Goal: Task Accomplishment & Management: Manage account settings

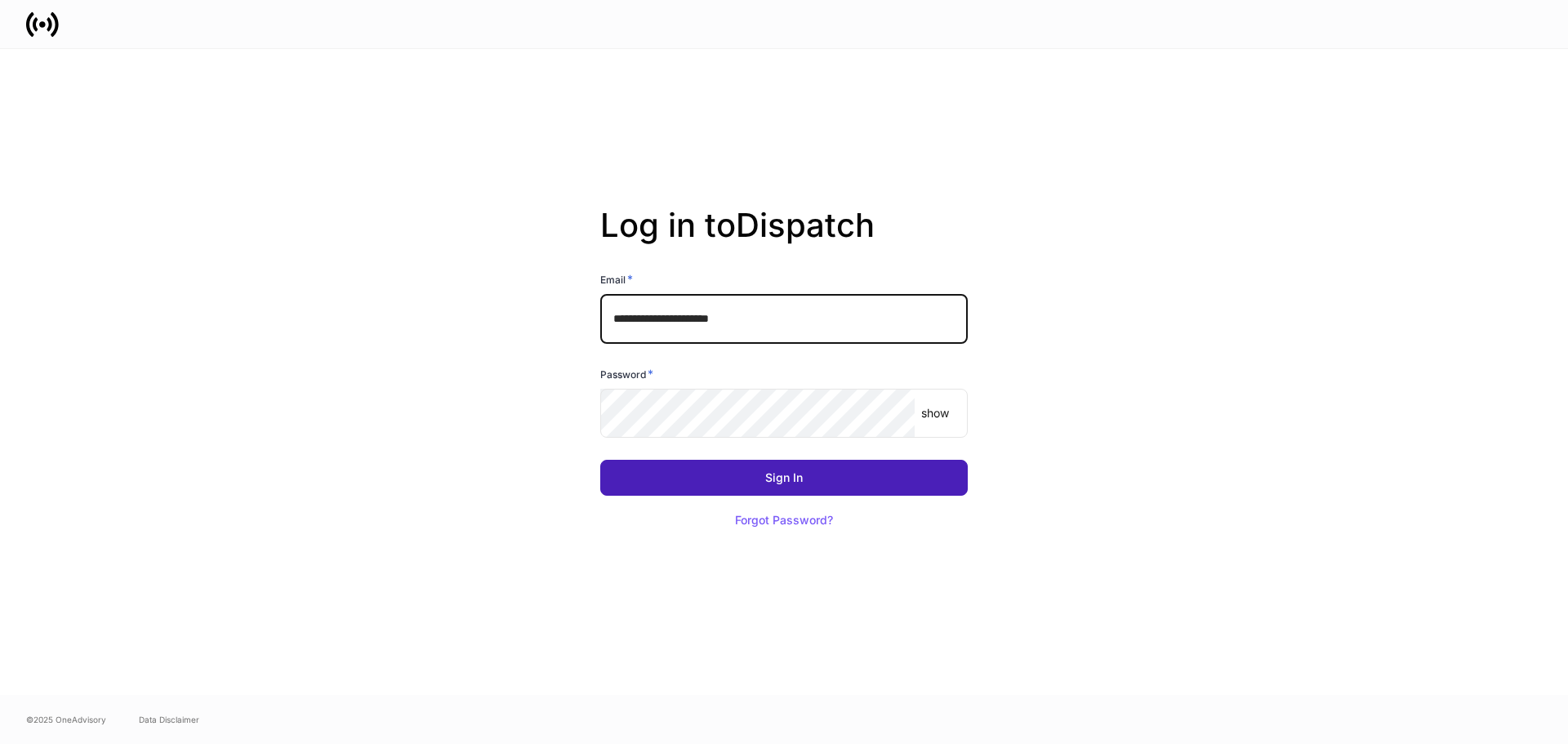
click at [761, 483] on button "Sign In" at bounding box center [784, 477] width 367 height 36
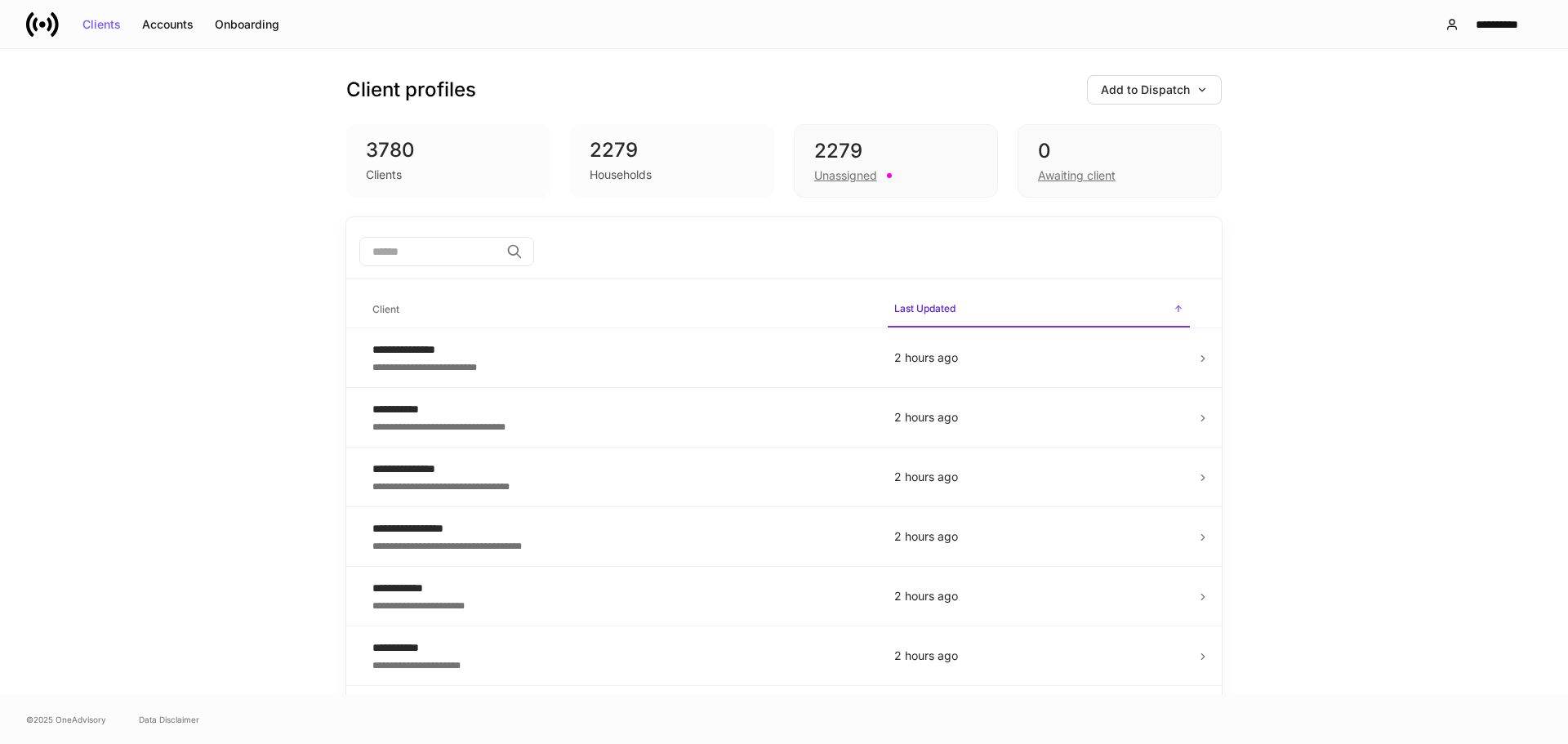
click at [411, 158] on div "3780" at bounding box center [448, 150] width 165 height 27
click at [696, 175] on div "Households" at bounding box center [673, 172] width 165 height 19
click at [608, 352] on div "**********" at bounding box center [620, 350] width 496 height 16
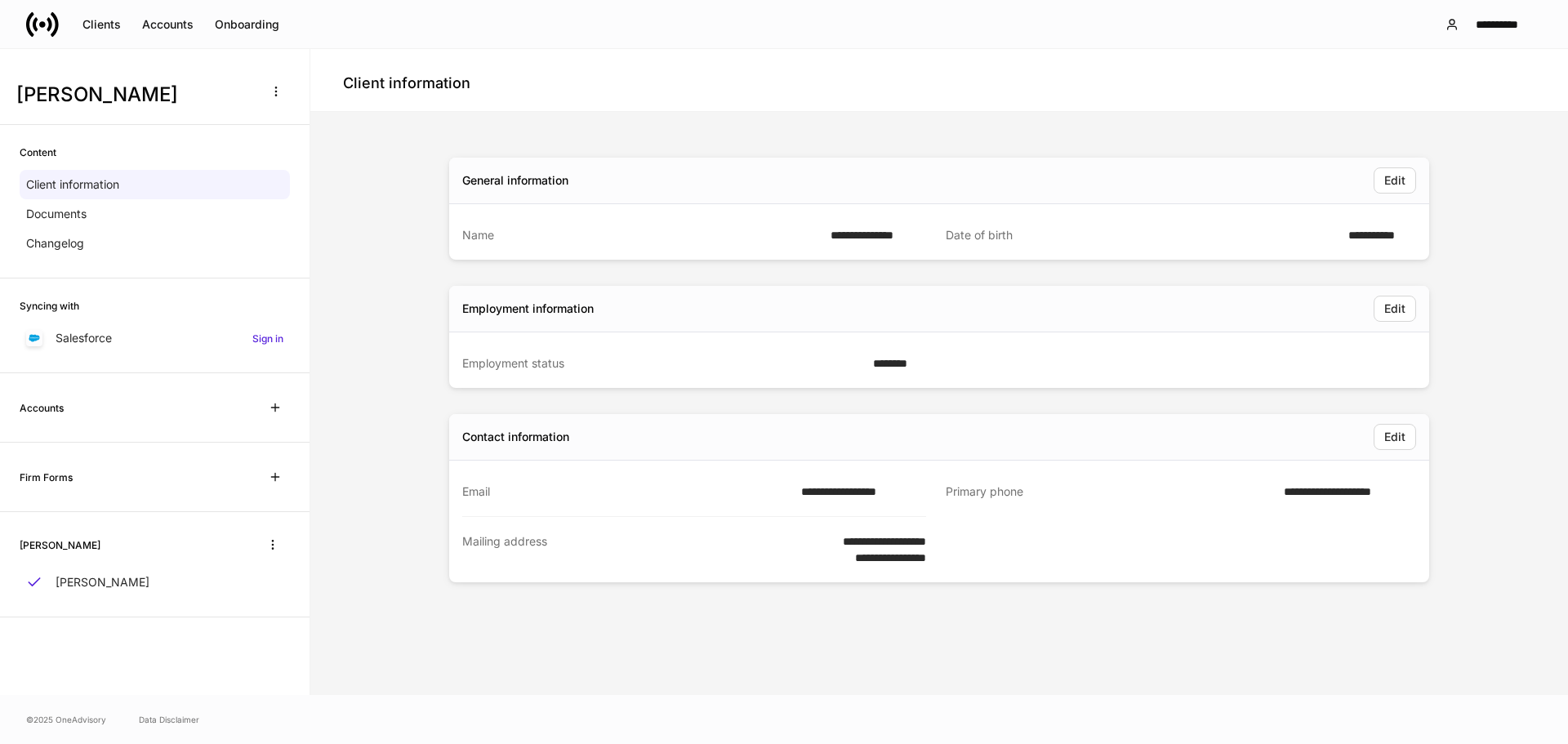
click at [553, 366] on div "Employment status" at bounding box center [663, 364] width 401 height 16
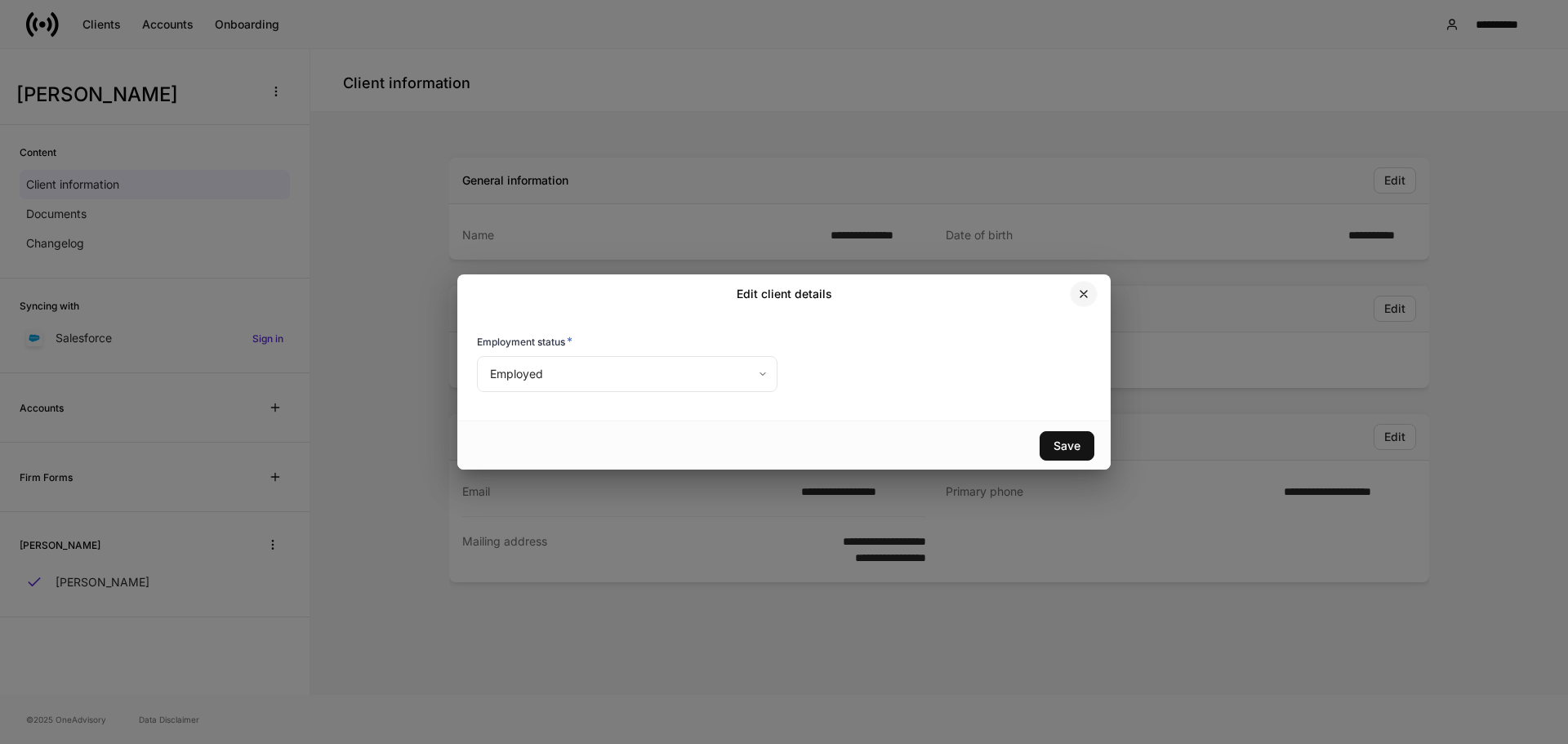
click at [1088, 289] on icon "button" at bounding box center [1084, 294] width 13 height 13
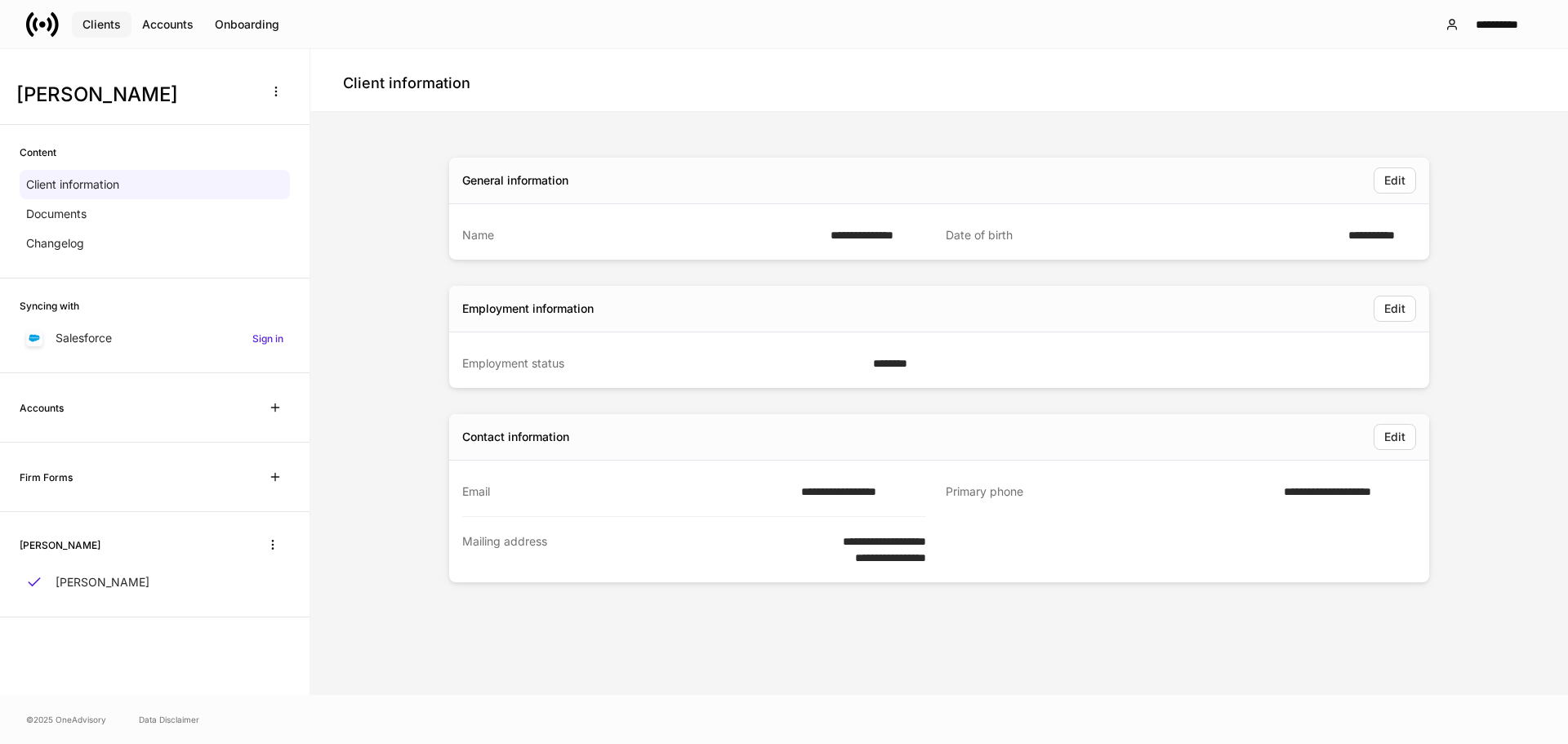
click at [92, 27] on div "Clients" at bounding box center [102, 25] width 38 height 11
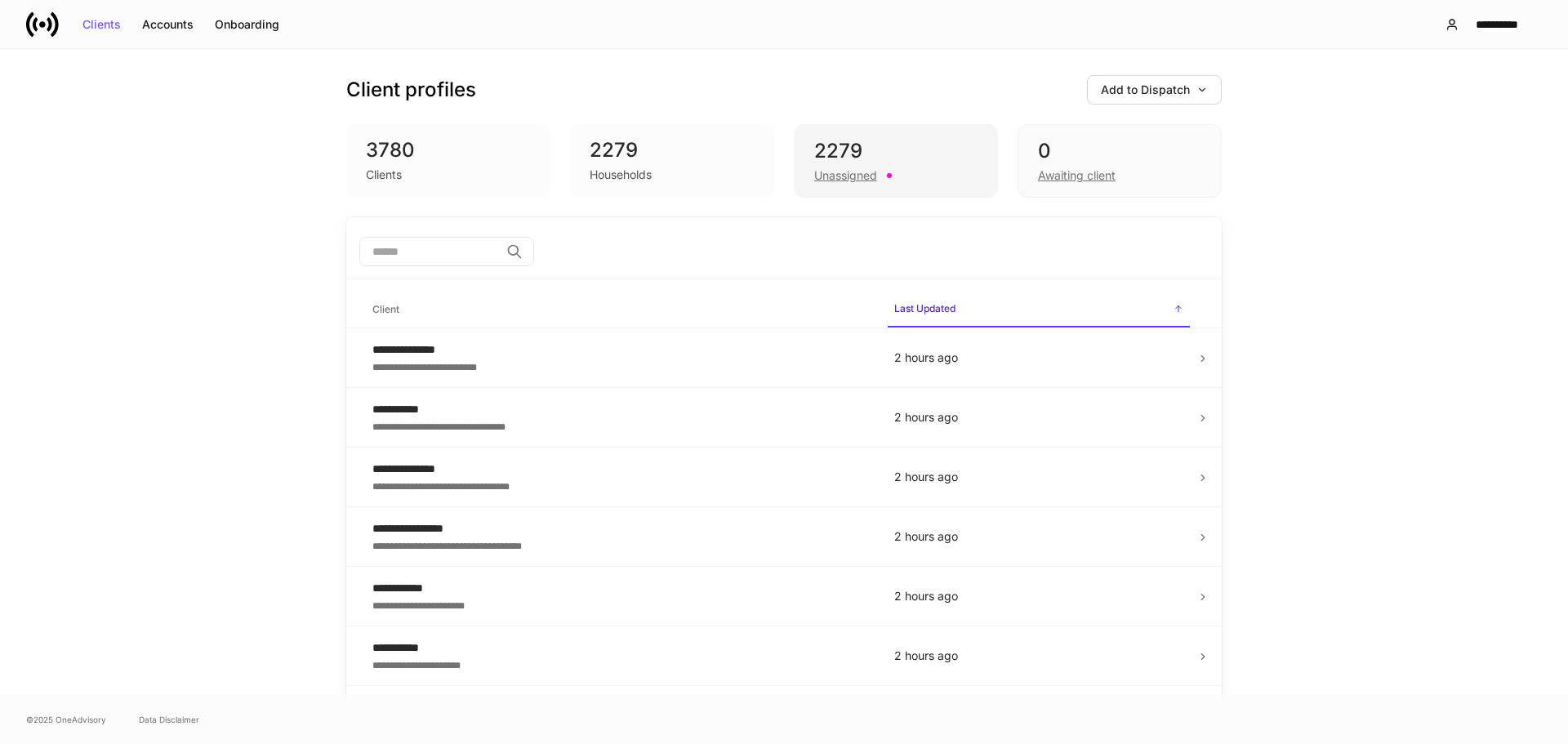
click at [874, 156] on div "2279" at bounding box center [896, 151] width 163 height 27
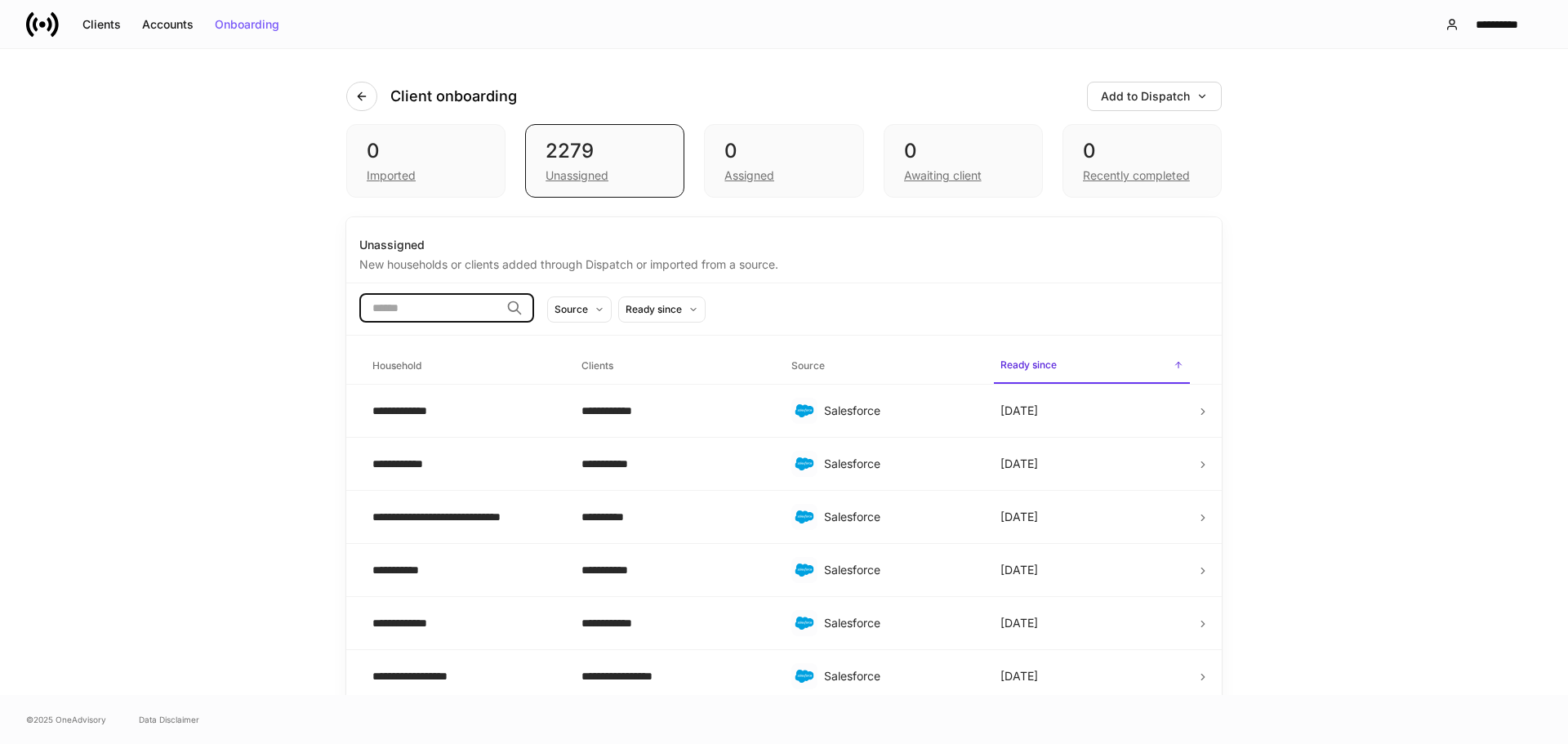
click at [487, 304] on input "search" at bounding box center [429, 308] width 140 height 29
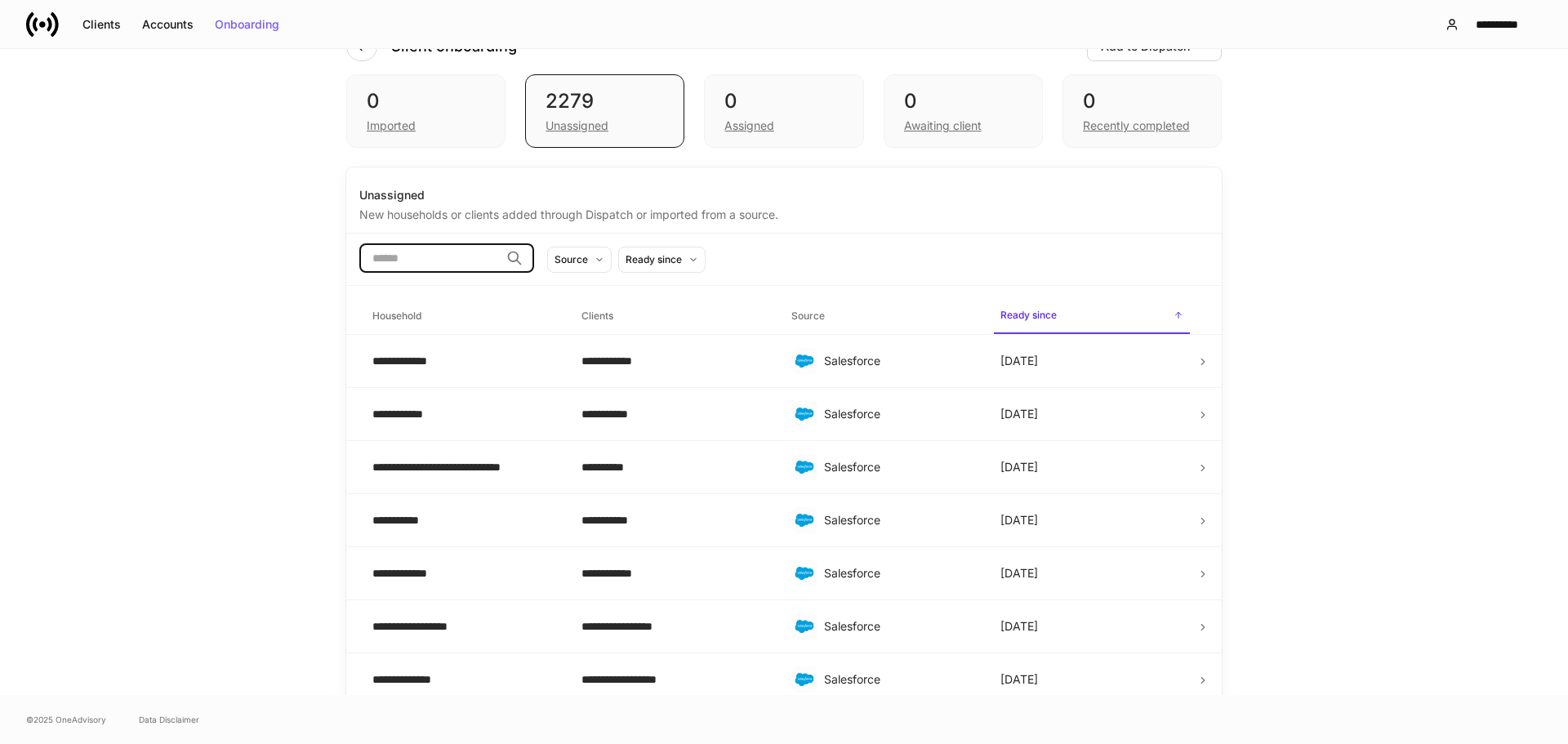
scroll to position [82, 0]
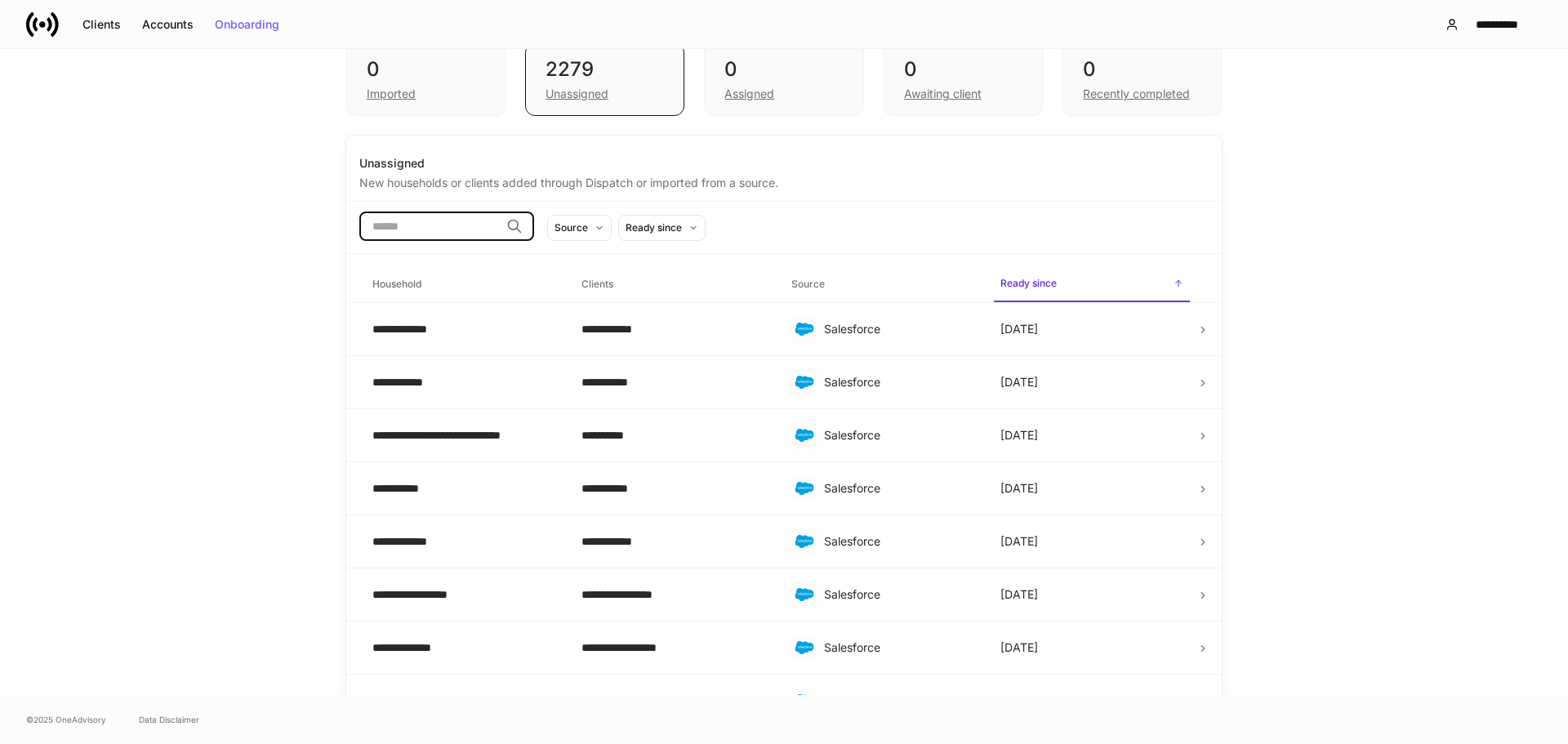
click at [459, 220] on input "search" at bounding box center [429, 226] width 140 height 29
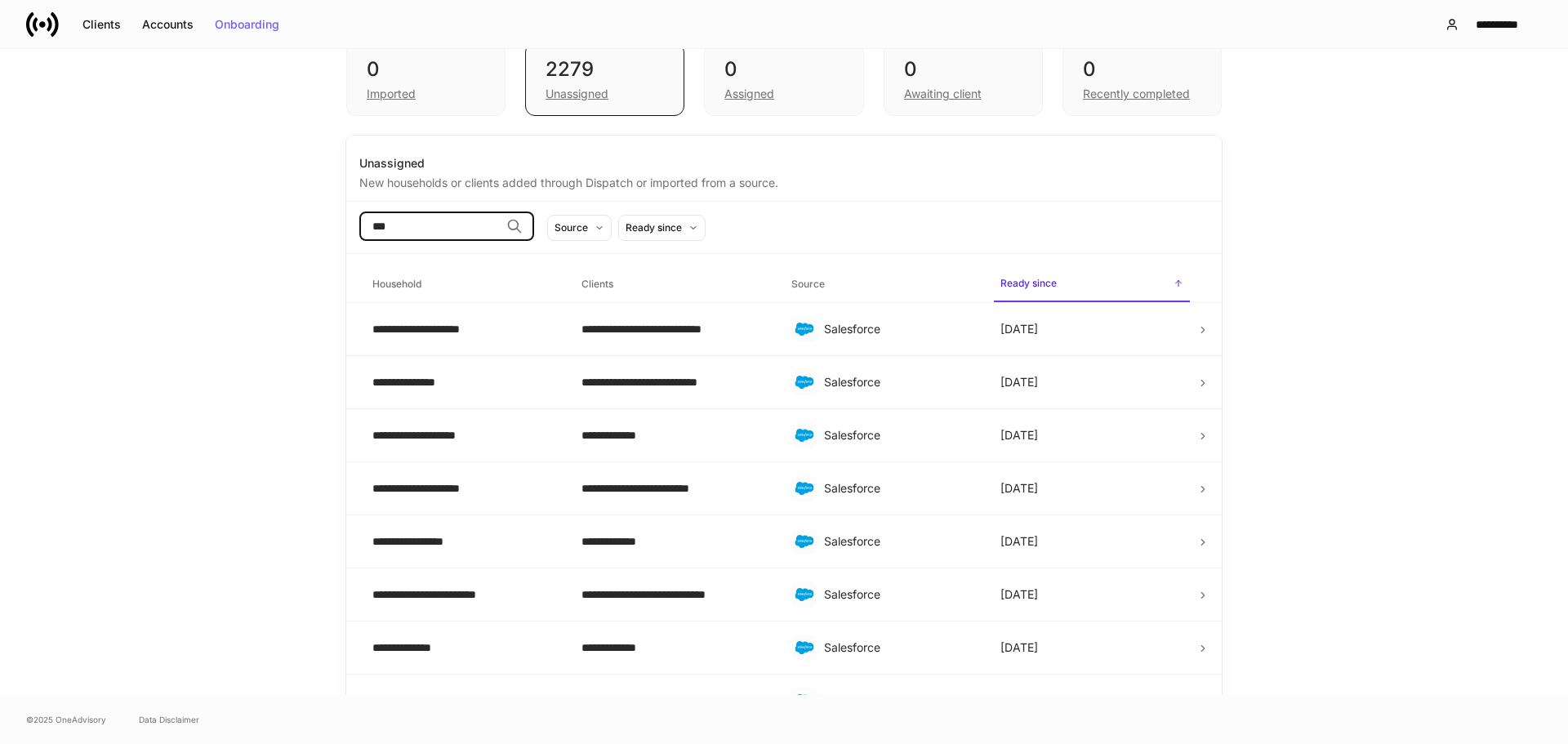
scroll to position [0, 0]
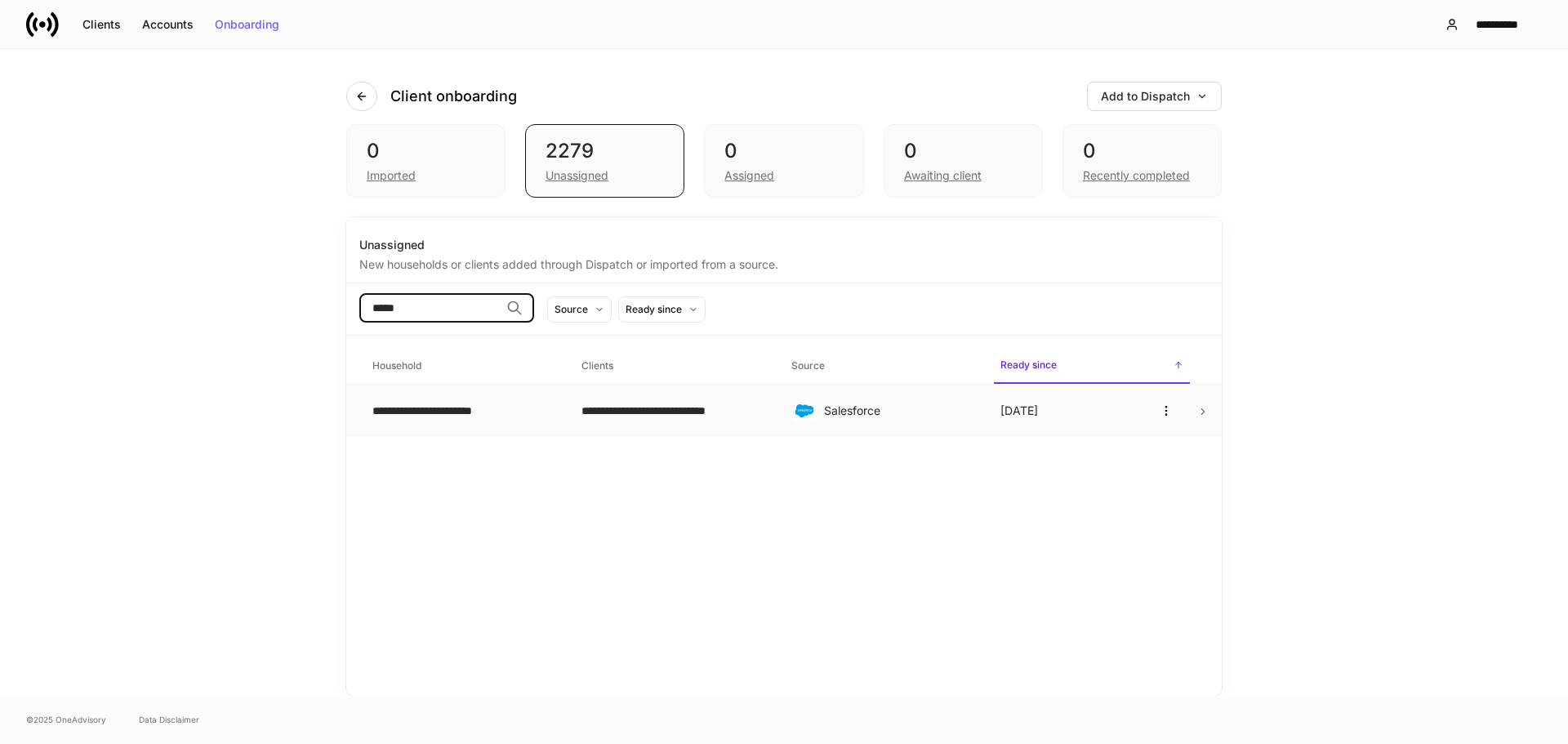
type input "*****"
click at [473, 413] on div "**********" at bounding box center [464, 410] width 183 height 16
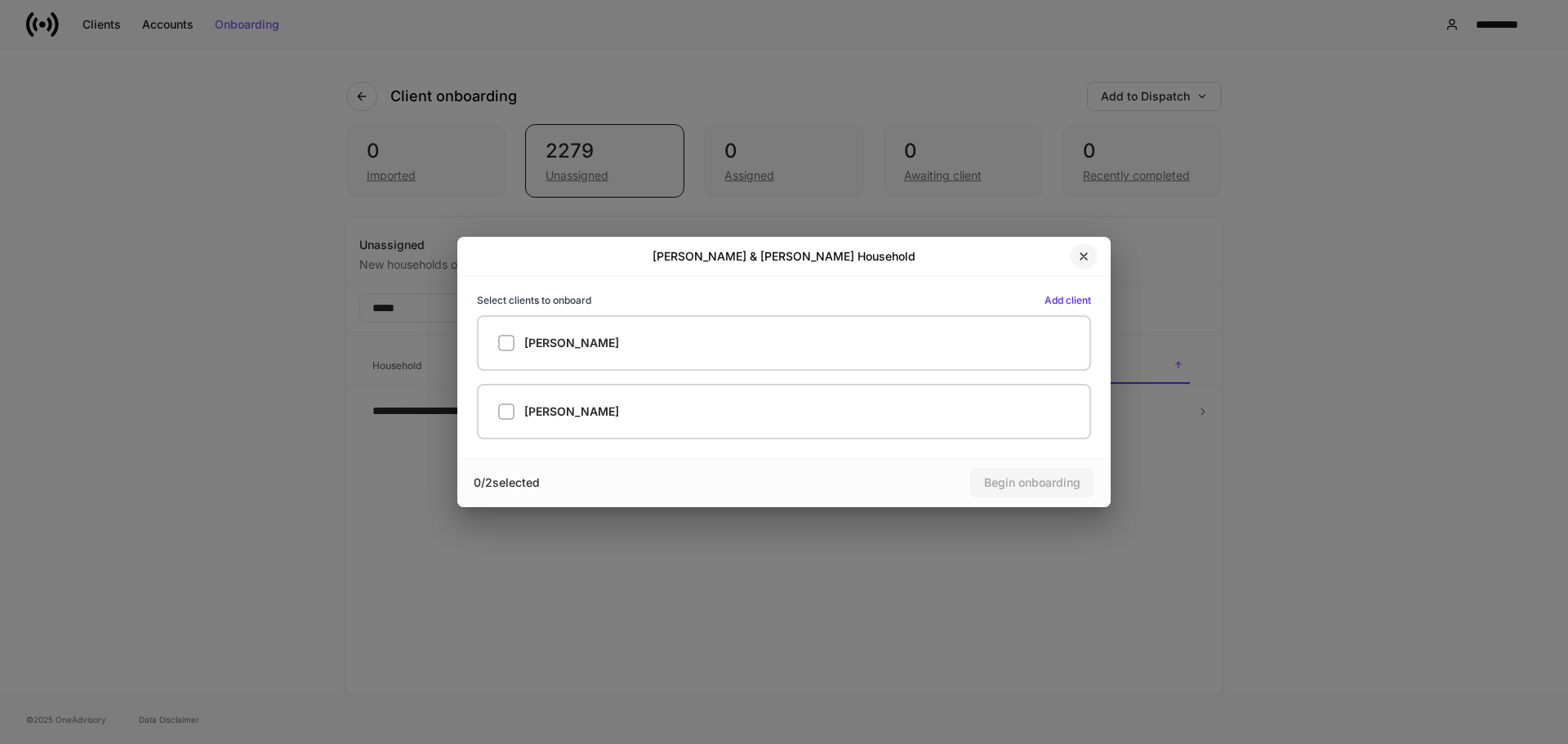
click at [1088, 257] on icon "button" at bounding box center [1084, 257] width 13 height 13
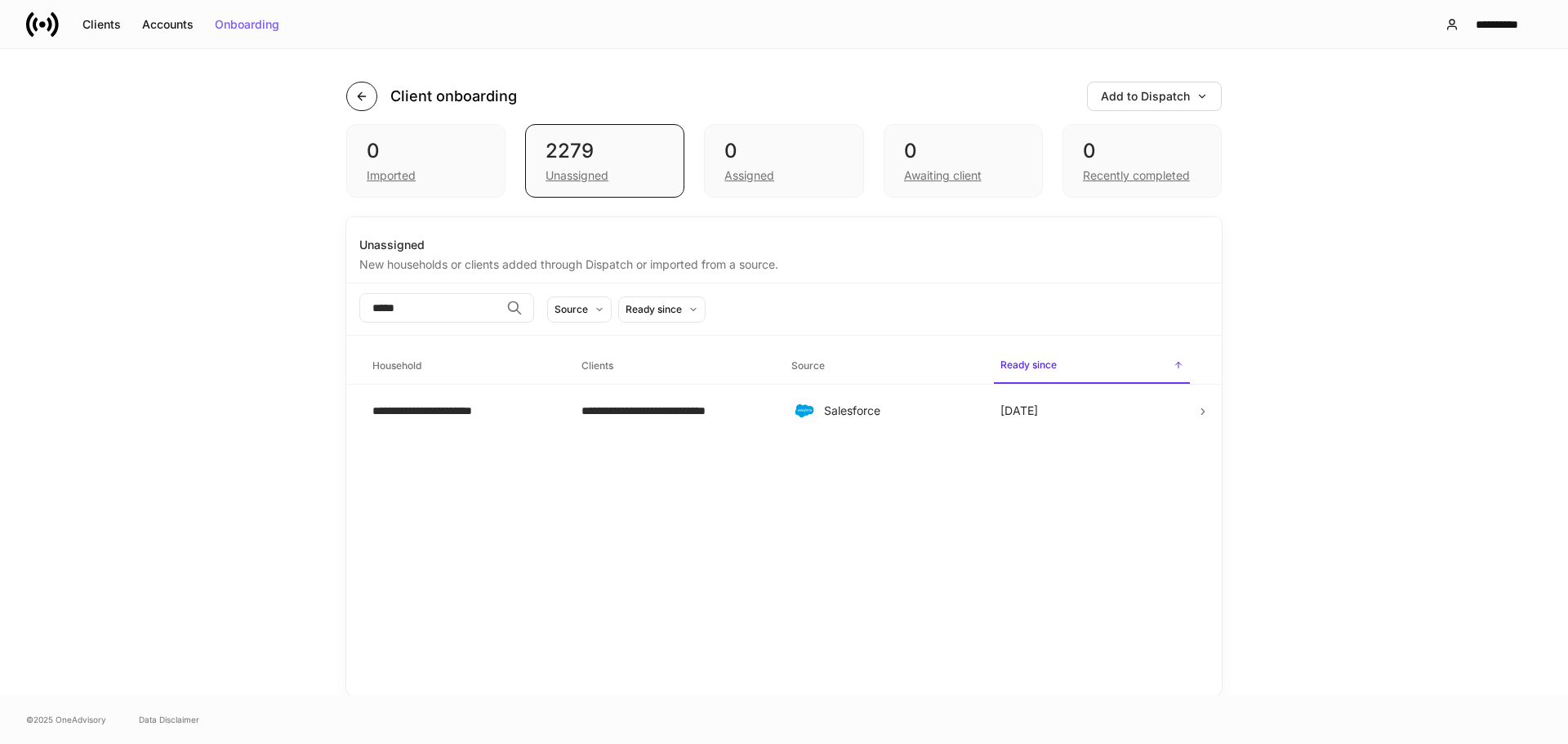
click at [357, 93] on icon "button" at bounding box center [362, 96] width 13 height 13
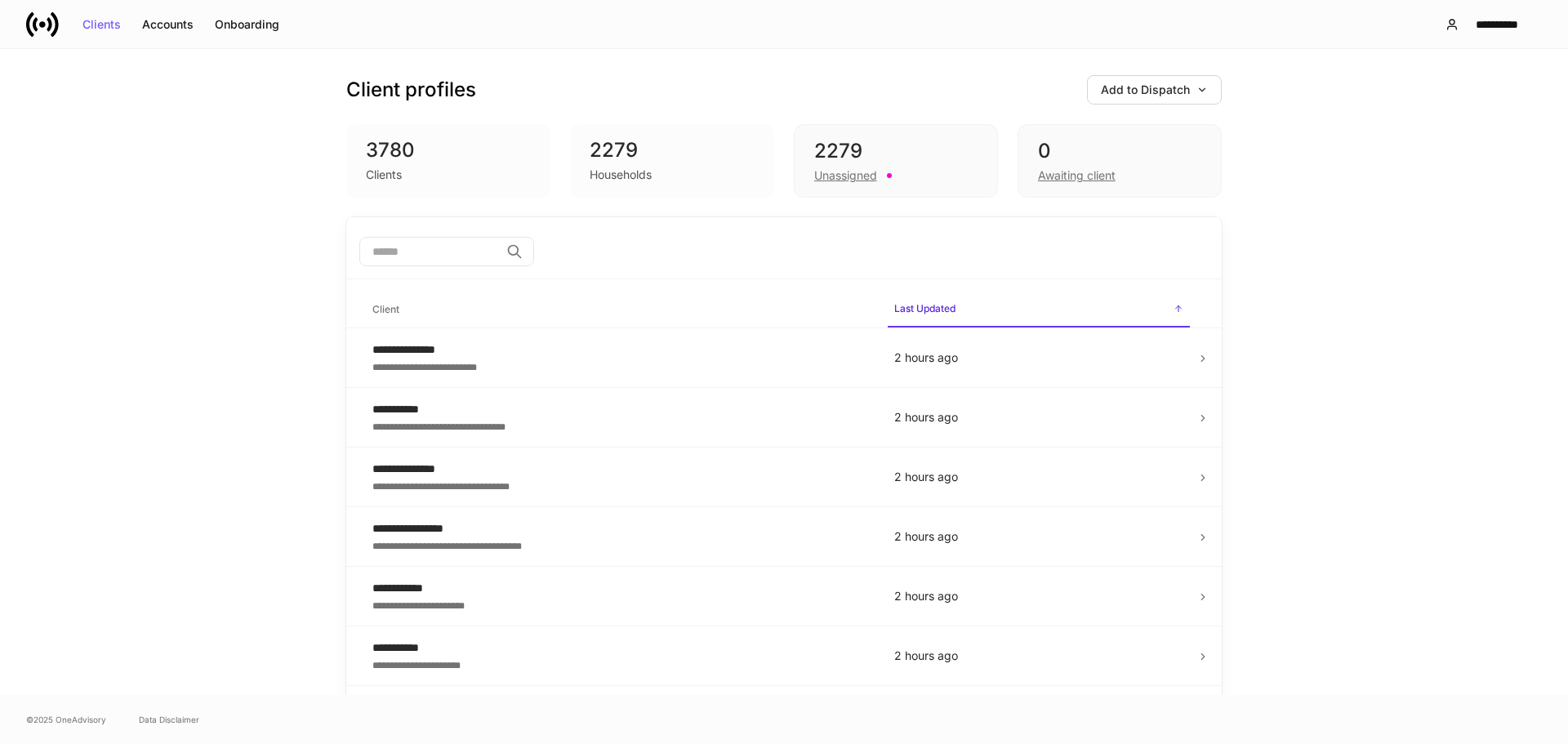
click at [453, 249] on input "search" at bounding box center [429, 251] width 140 height 29
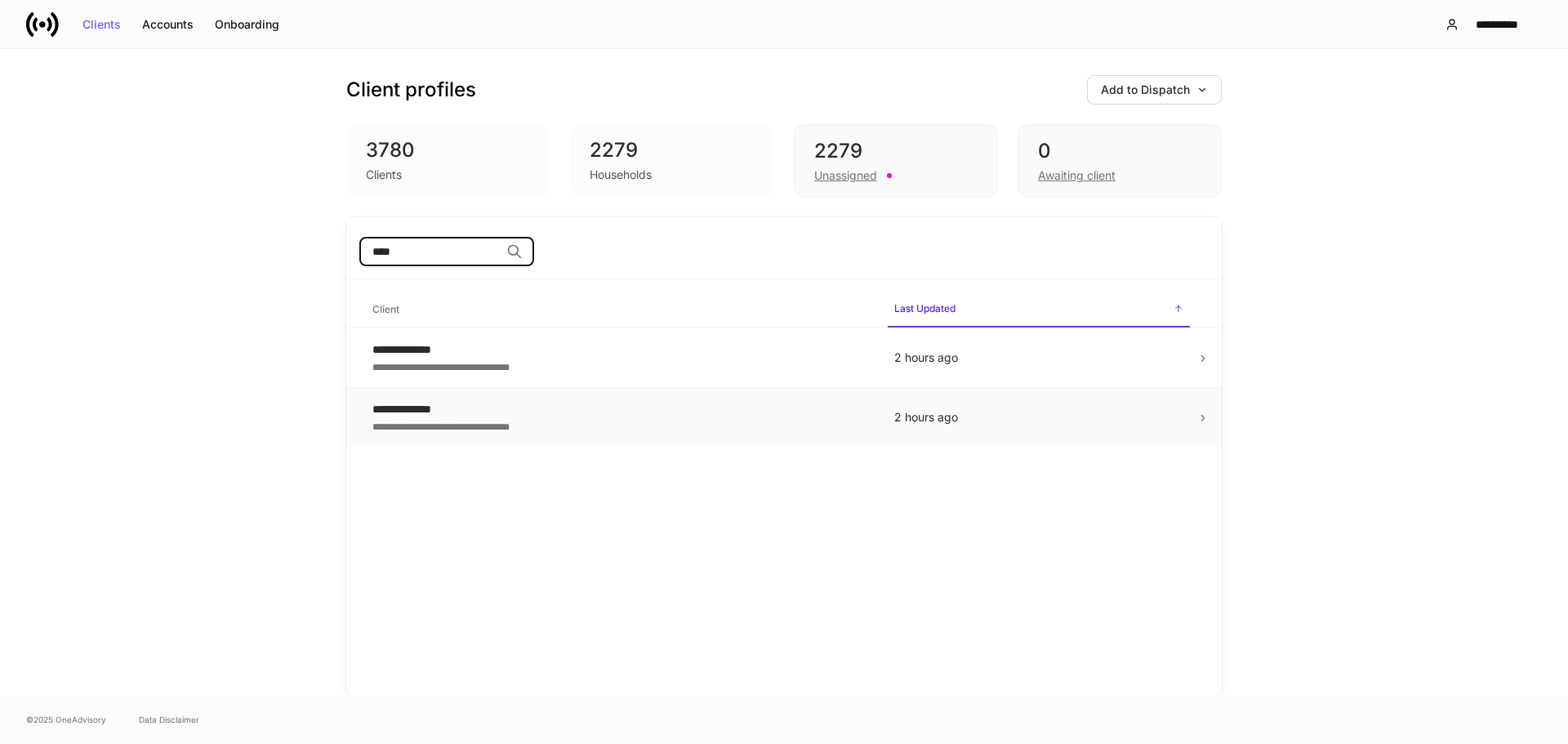
type input "****"
click at [494, 432] on div "**********" at bounding box center [620, 425] width 496 height 16
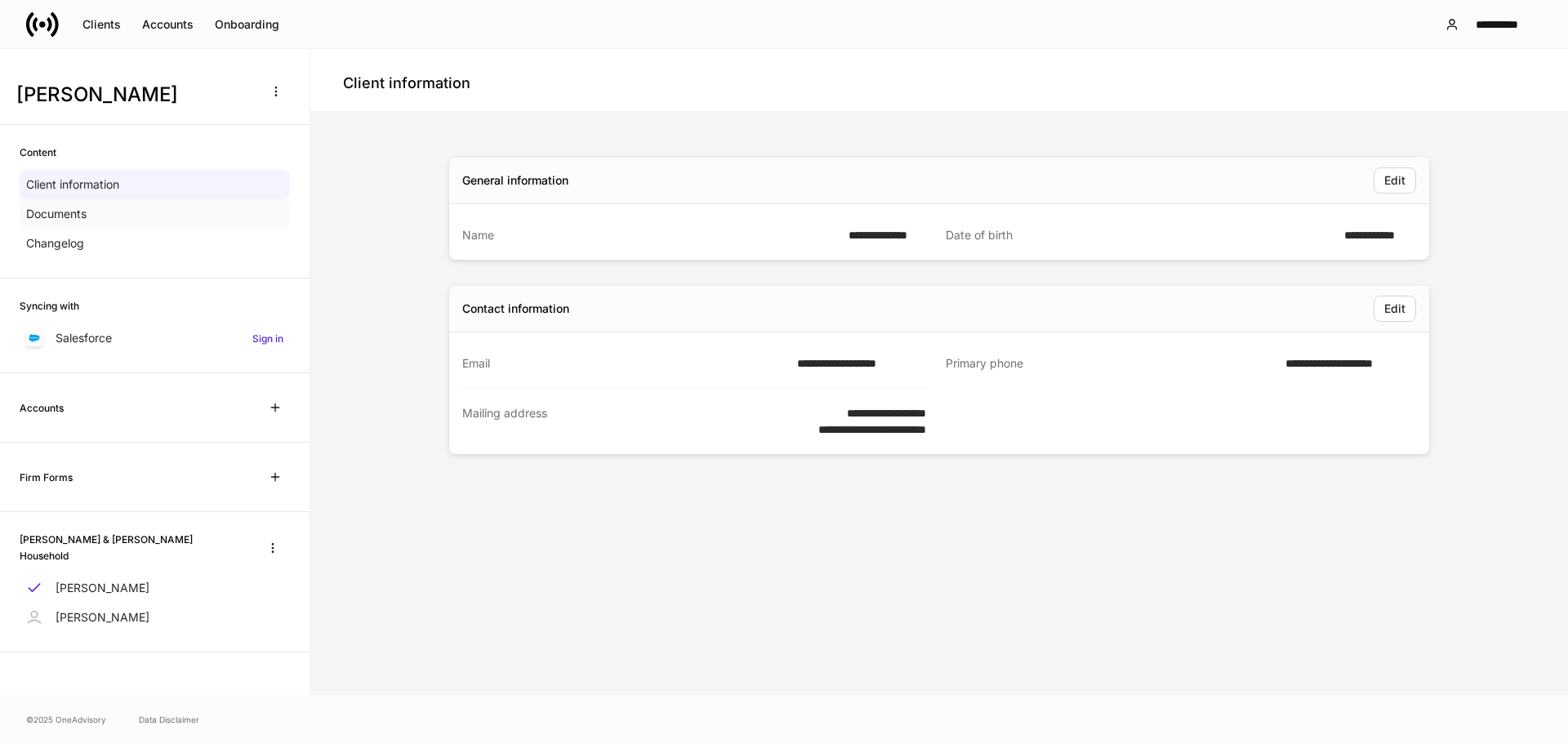
click at [93, 223] on div "Documents" at bounding box center [154, 213] width 270 height 29
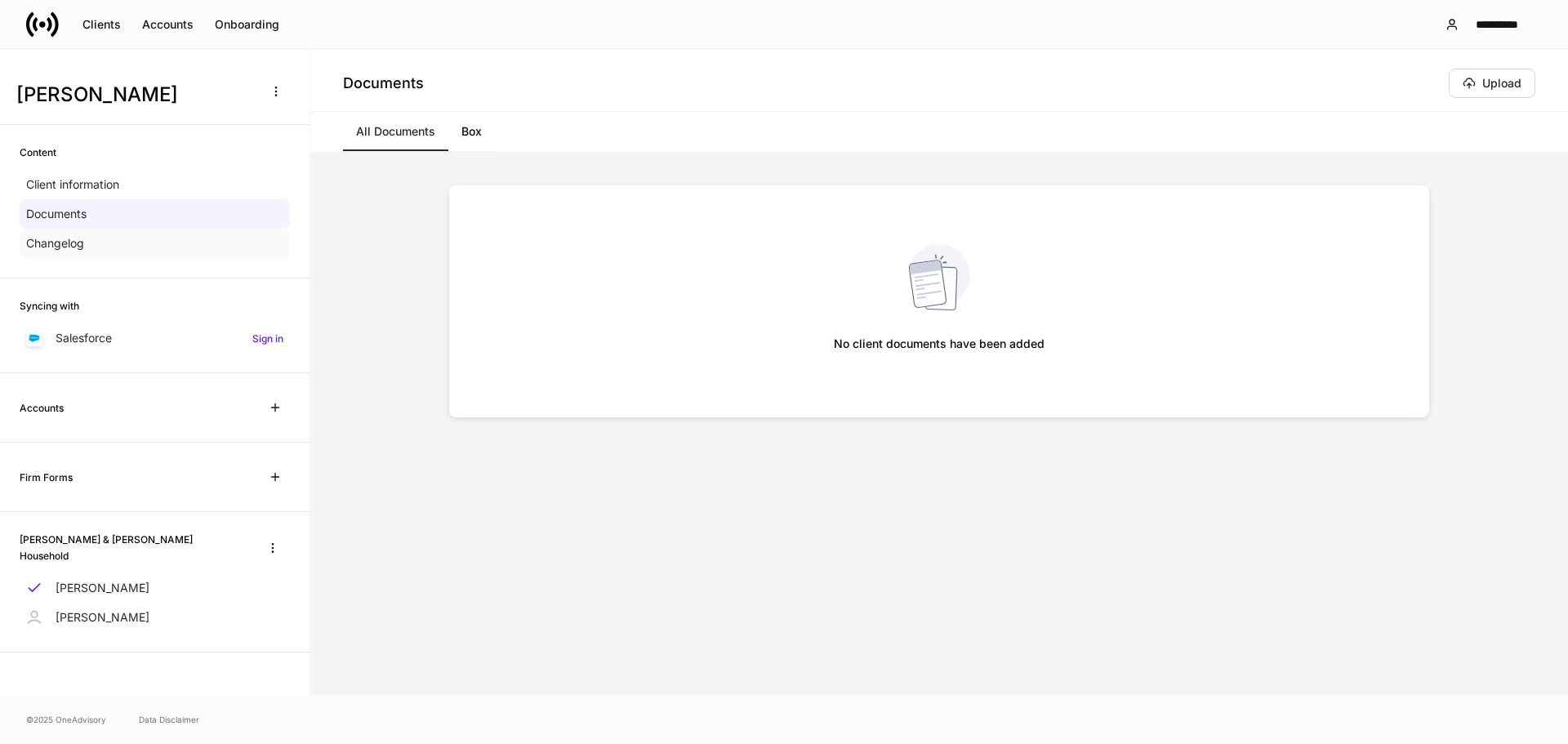
click at [93, 256] on div "Changelog" at bounding box center [154, 244] width 270 height 29
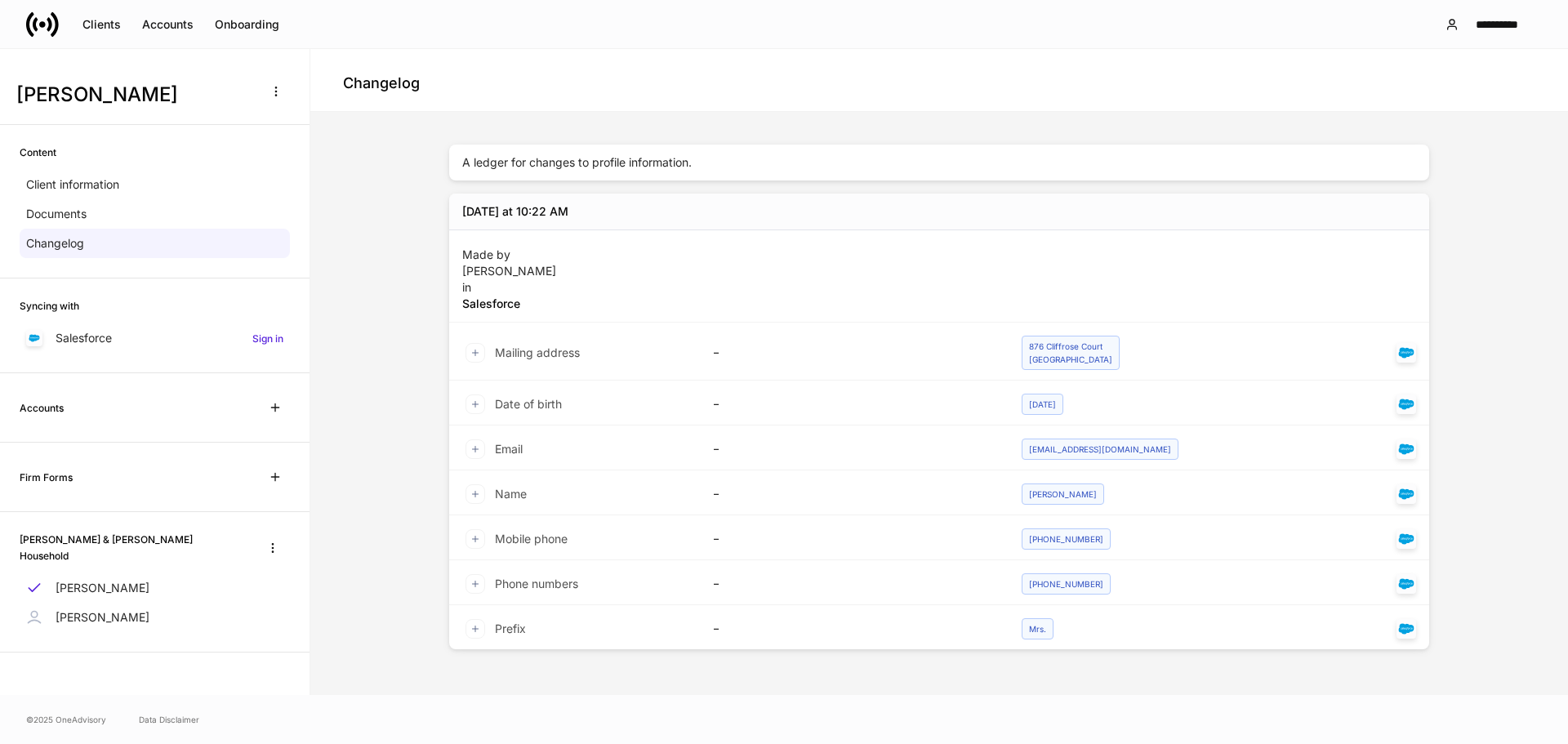
drag, startPoint x: 93, startPoint y: 481, endPoint x: 76, endPoint y: 473, distance: 18.8
click at [93, 481] on div "Firm Forms" at bounding box center [154, 477] width 270 height 29
drag, startPoint x: 283, startPoint y: 487, endPoint x: 263, endPoint y: 487, distance: 20.0
click at [282, 487] on button "button" at bounding box center [275, 477] width 29 height 29
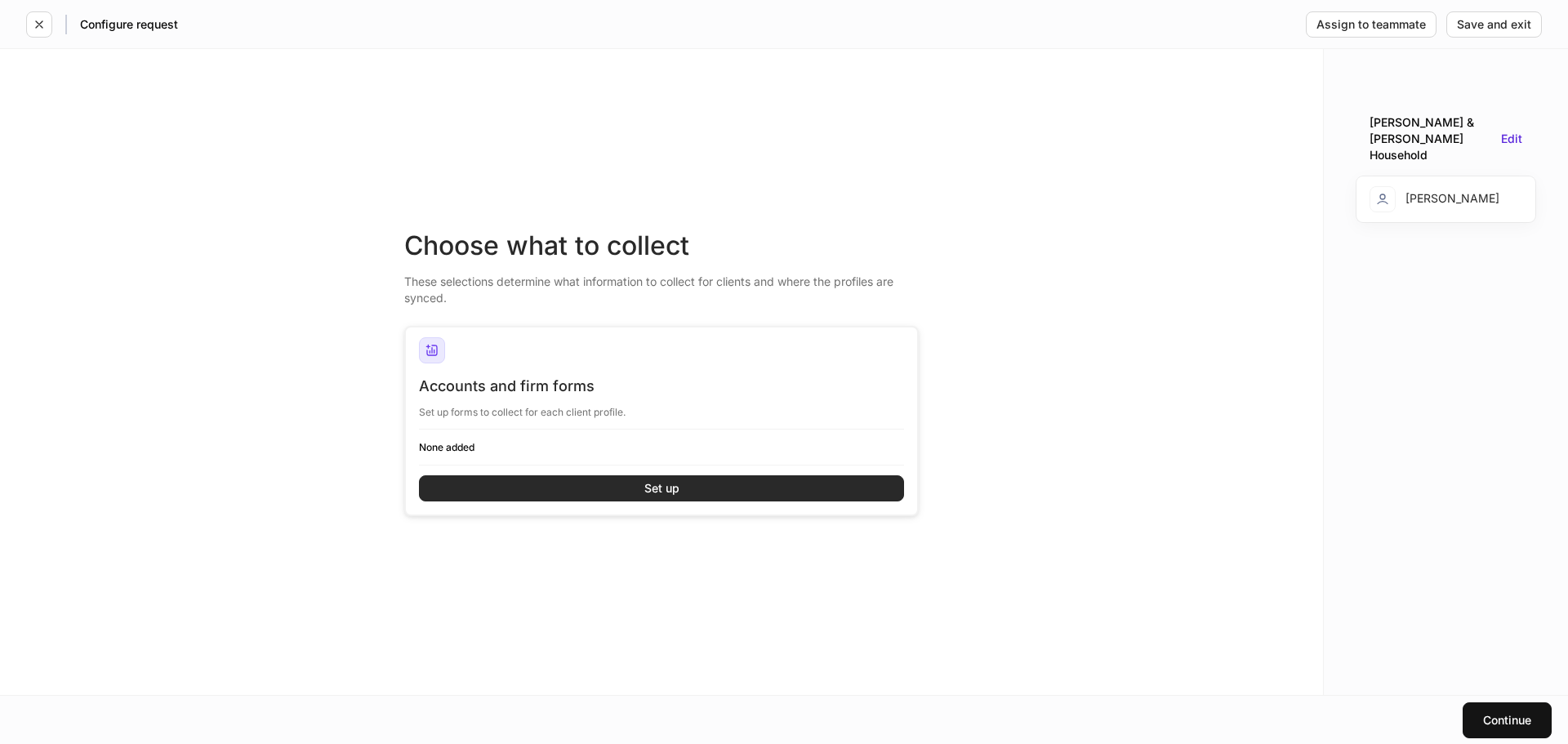
click at [651, 487] on div "Set up" at bounding box center [662, 488] width 35 height 11
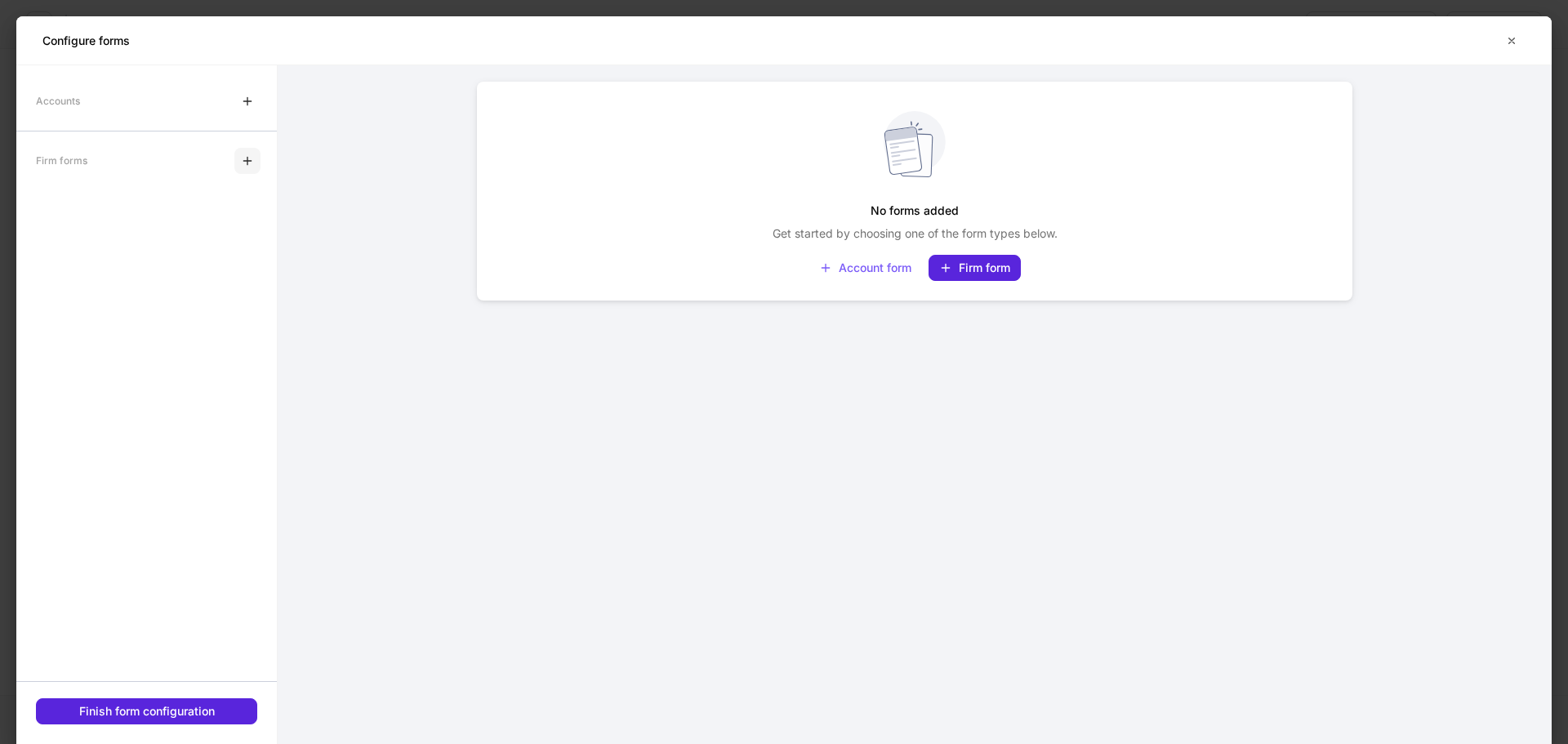
click at [251, 152] on button "button" at bounding box center [247, 160] width 27 height 27
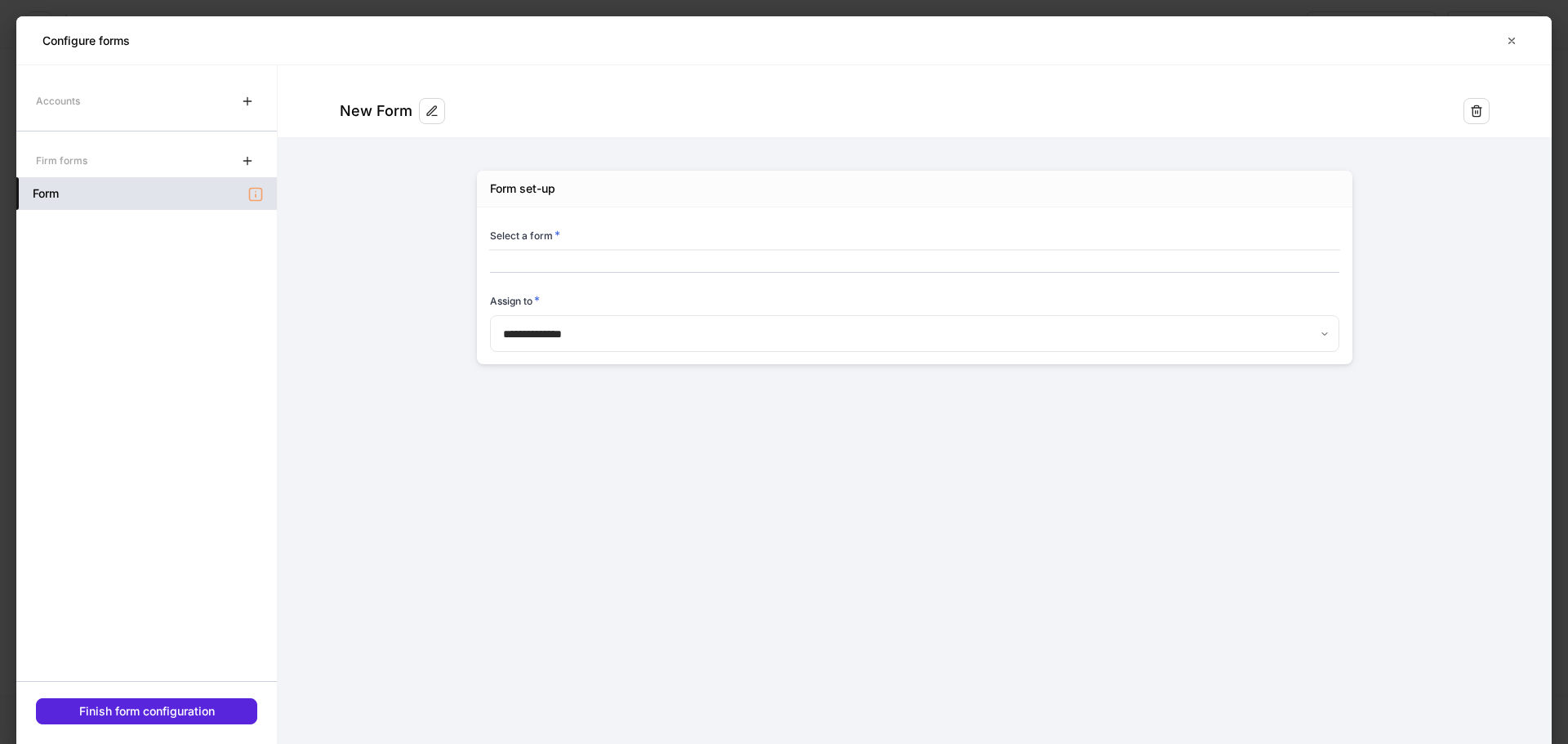
click at [232, 195] on div "Form" at bounding box center [147, 193] width 260 height 33
click at [1506, 37] on icon "button" at bounding box center [1512, 40] width 13 height 13
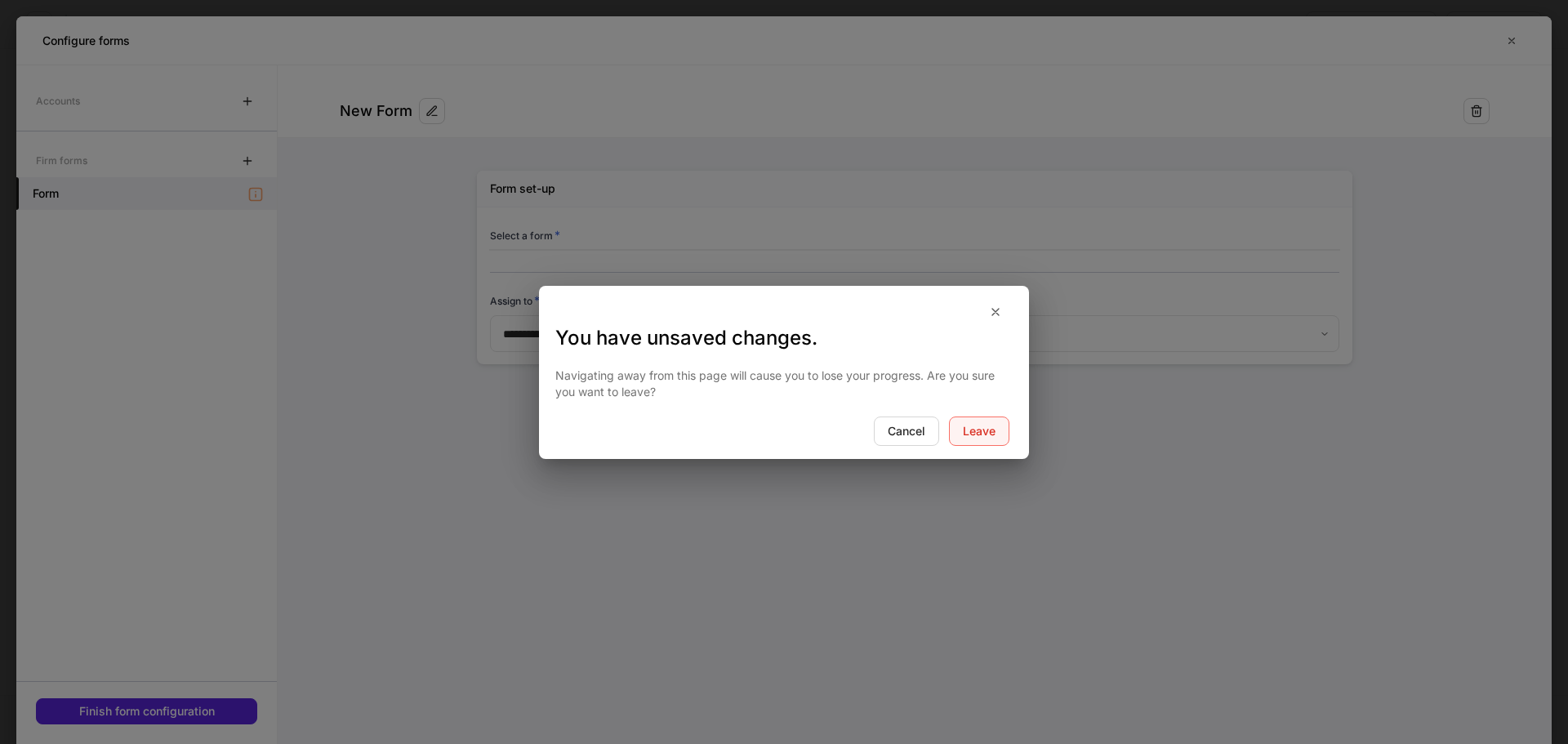
click at [970, 440] on button "Leave" at bounding box center [980, 432] width 60 height 29
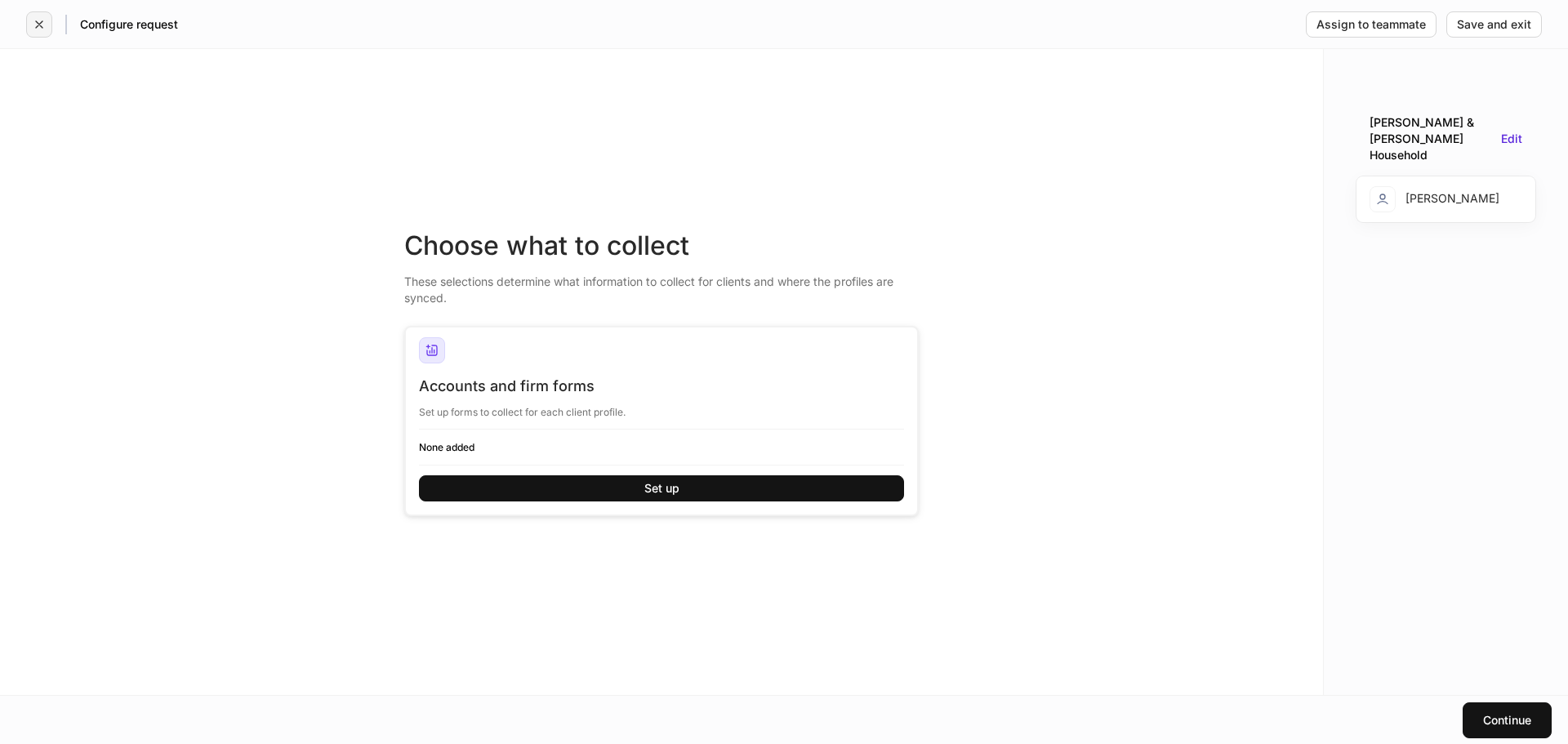
click at [35, 26] on icon "button" at bounding box center [39, 25] width 13 height 13
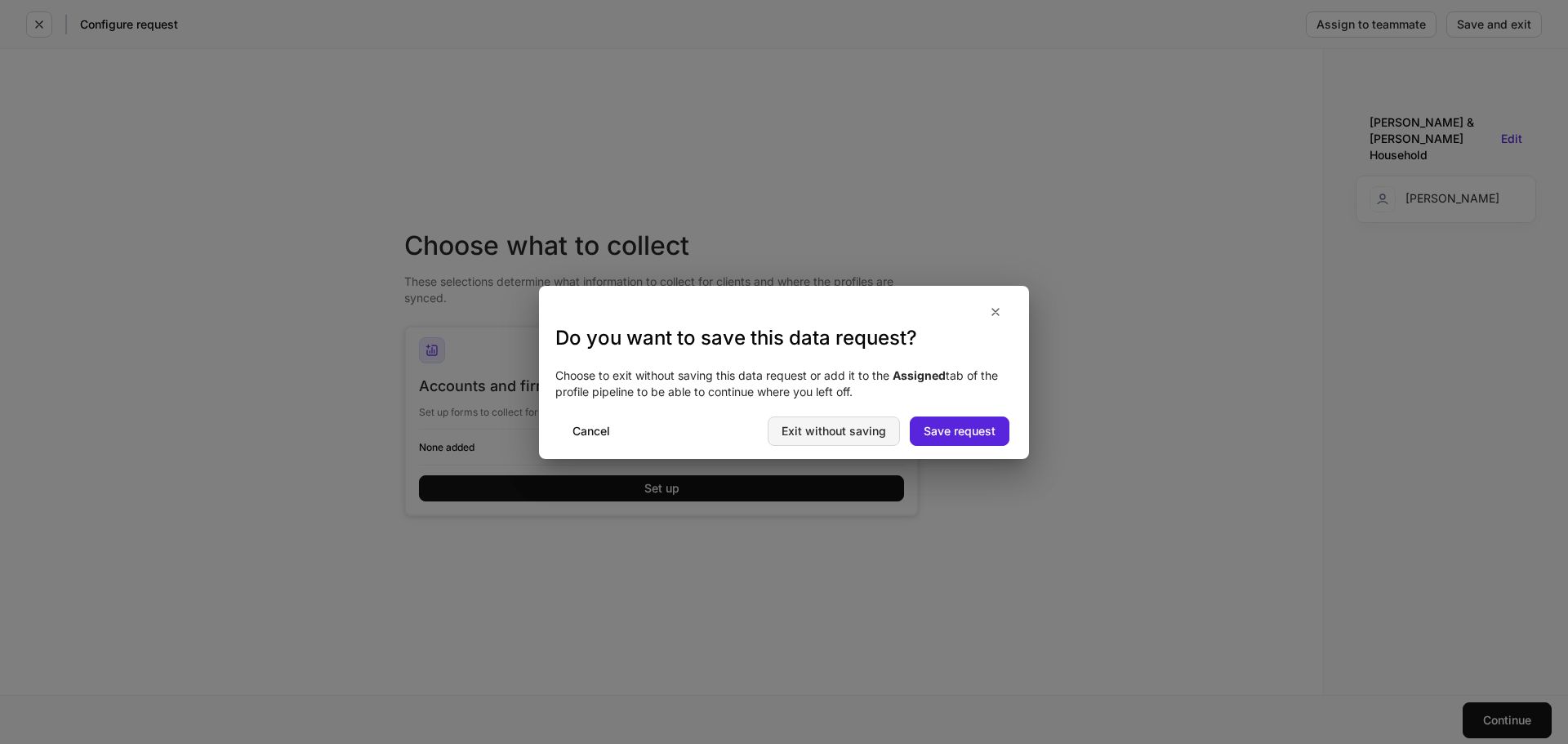
click at [827, 427] on div "Exit without saving" at bounding box center [834, 431] width 104 height 11
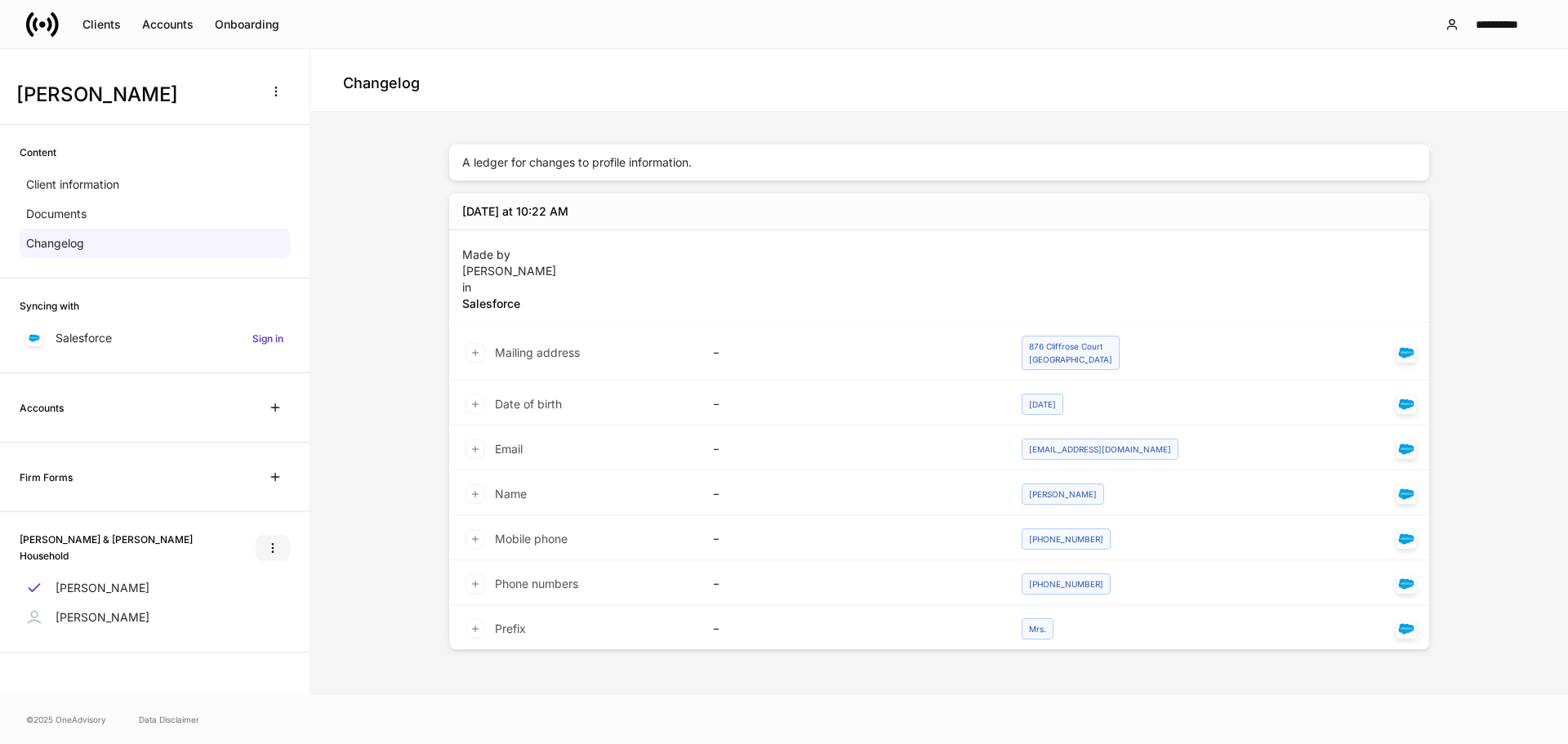
click at [275, 548] on icon "button" at bounding box center [273, 548] width 13 height 13
click at [378, 457] on div at bounding box center [784, 372] width 1568 height 744
click at [166, 27] on div "Accounts" at bounding box center [168, 25] width 51 height 11
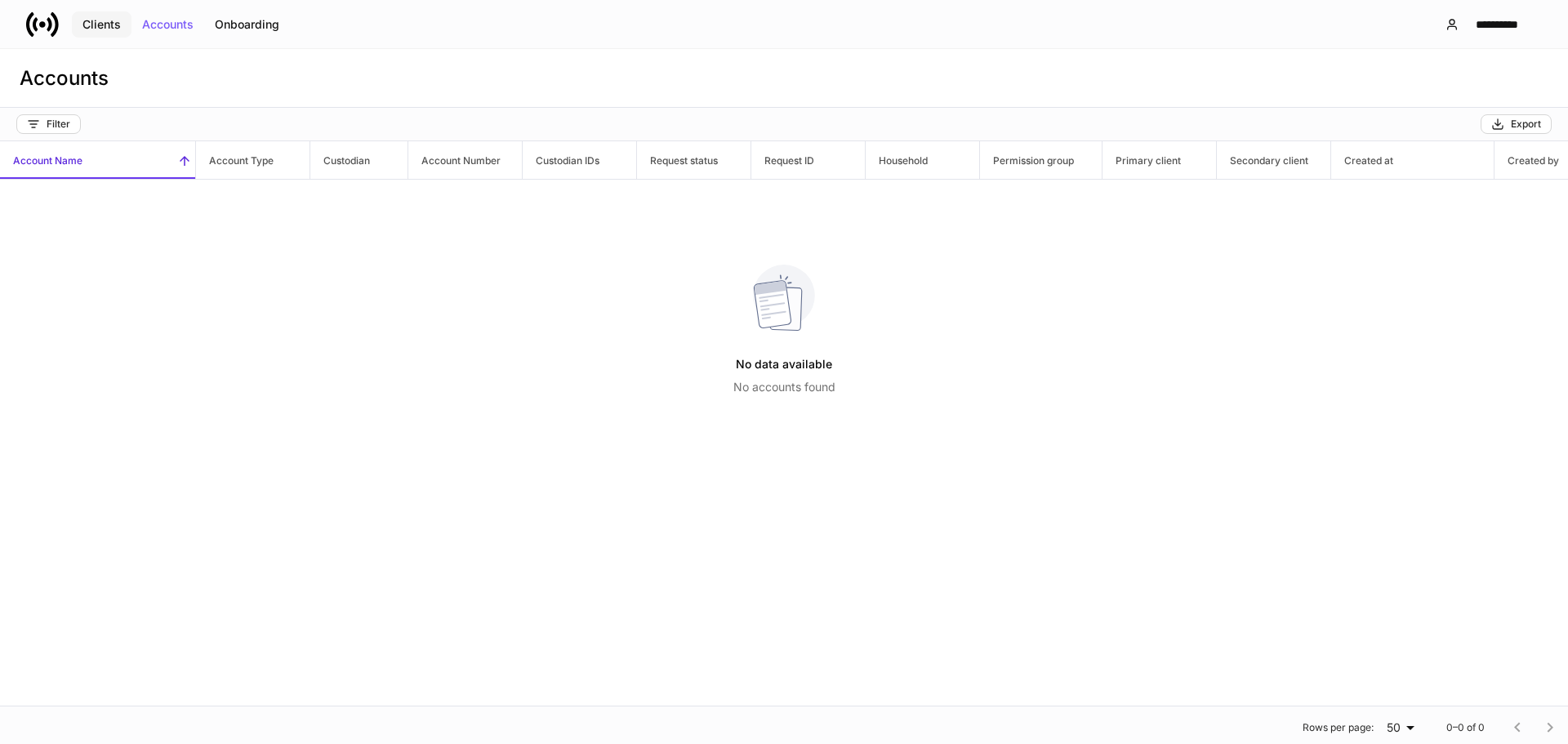
click at [99, 25] on div "Clients" at bounding box center [102, 25] width 38 height 11
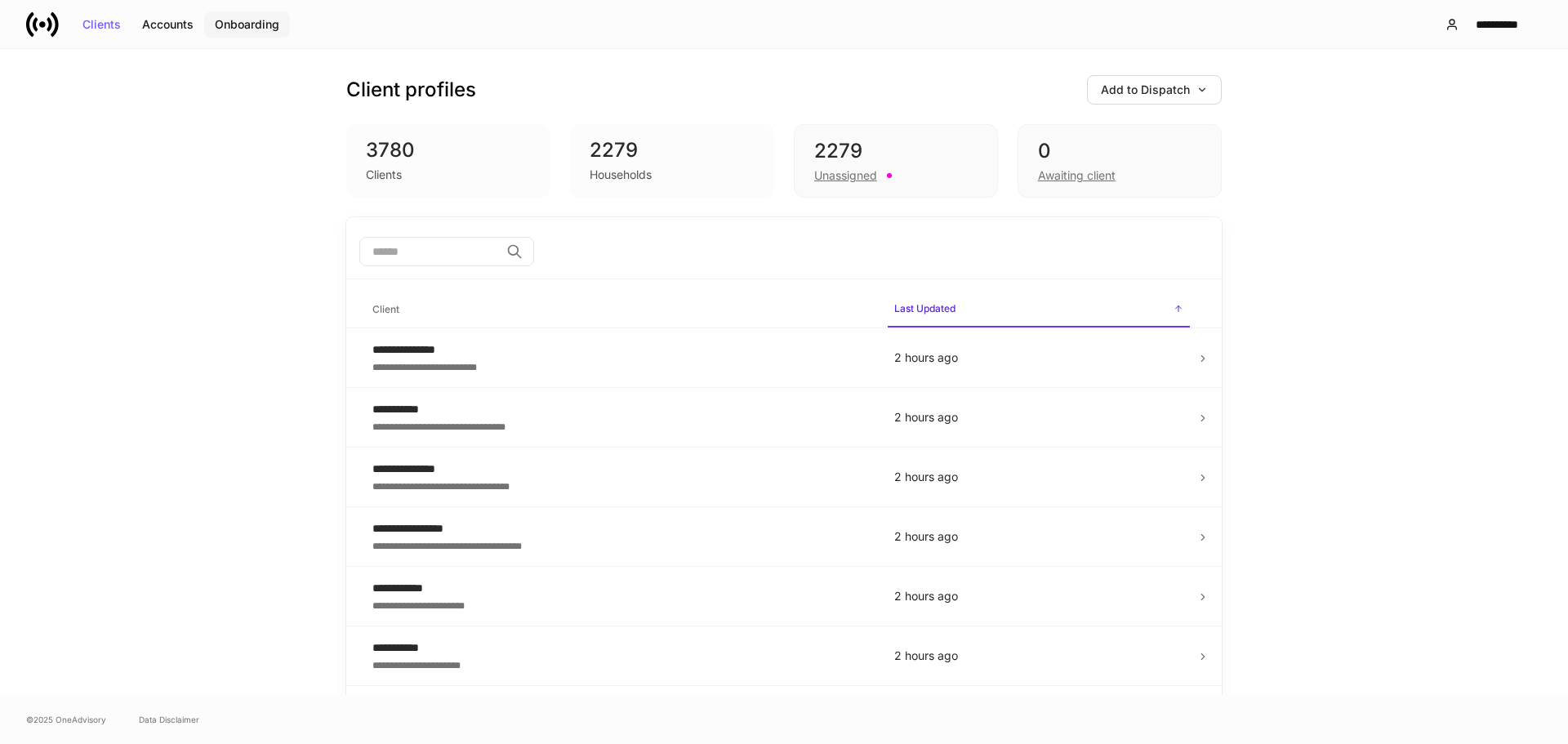
click at [246, 29] on div "Onboarding" at bounding box center [247, 25] width 64 height 11
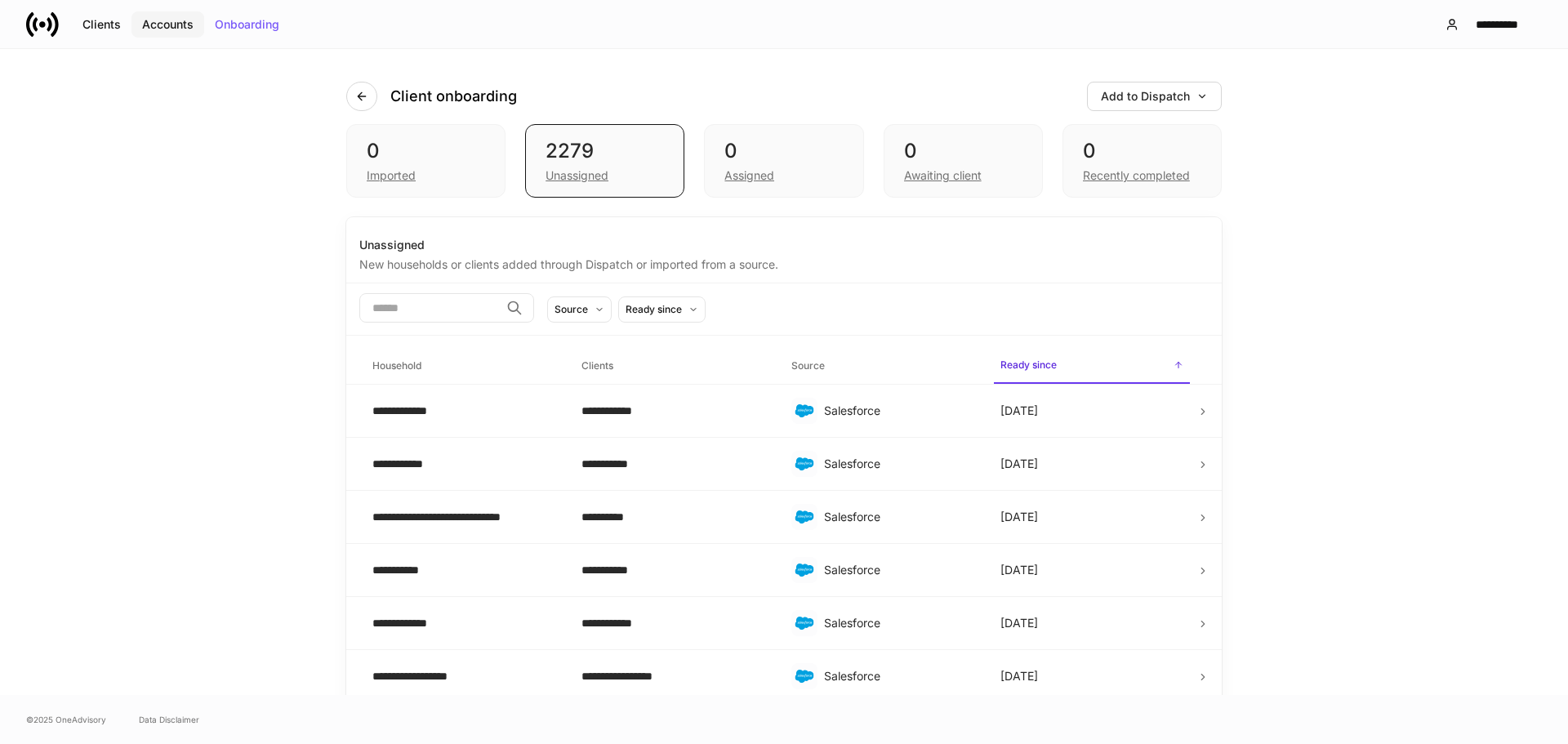
click at [137, 22] on button "Accounts" at bounding box center [168, 24] width 72 height 27
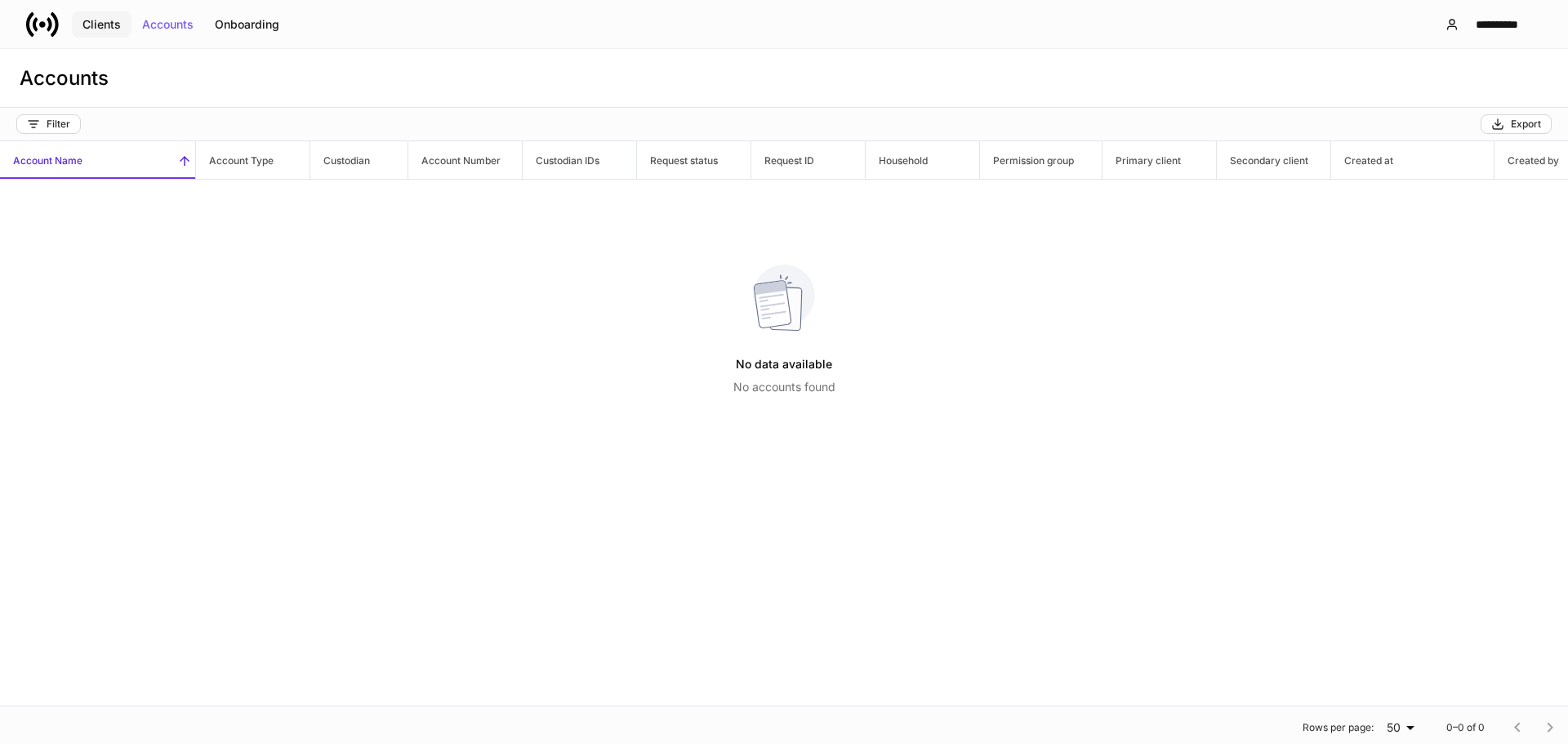
click at [79, 19] on button "Clients" at bounding box center [101, 24] width 60 height 27
